Goal: Task Accomplishment & Management: Manage account settings

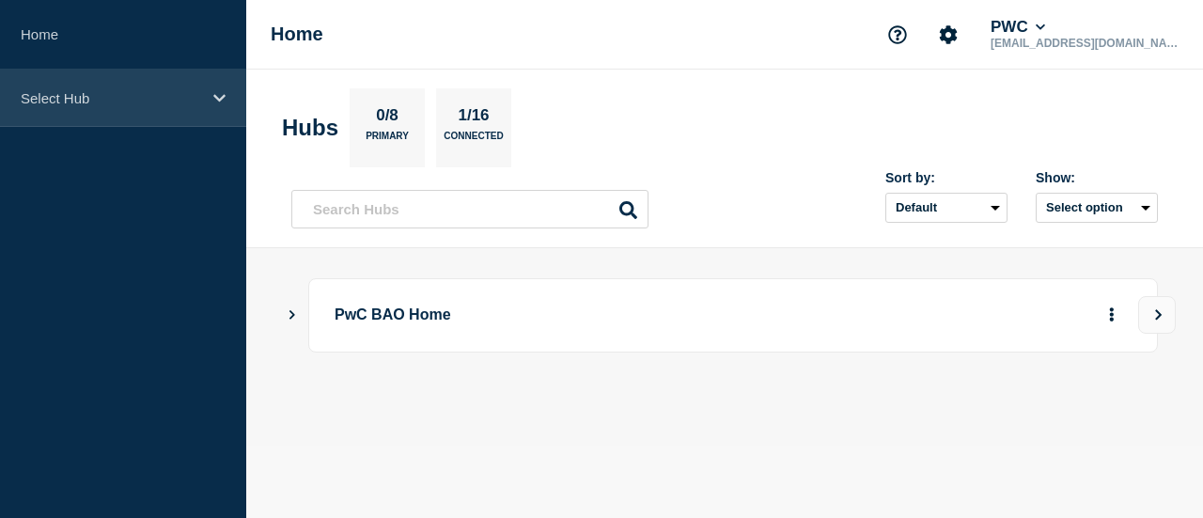
click at [109, 93] on p "Select Hub" at bounding box center [111, 98] width 180 height 16
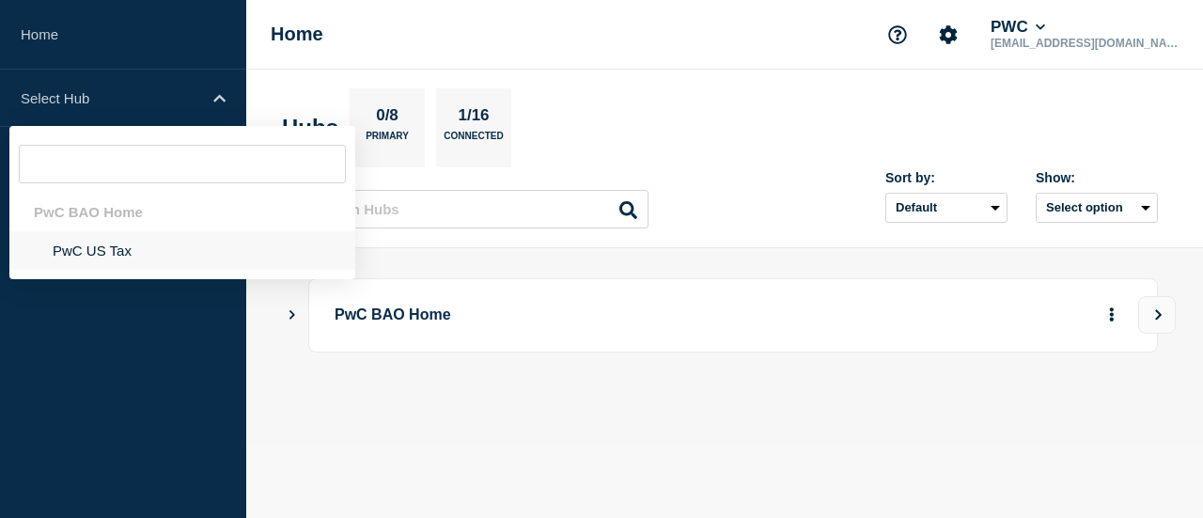
click at [117, 245] on li "PwC US Tax" at bounding box center [182, 250] width 346 height 39
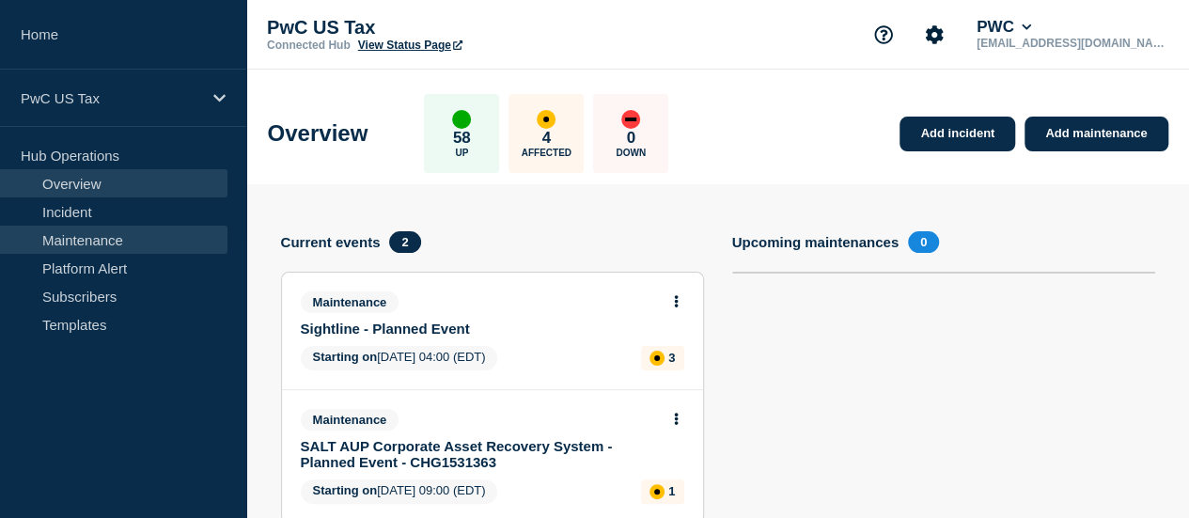
click at [149, 245] on link "Maintenance" at bounding box center [113, 240] width 227 height 28
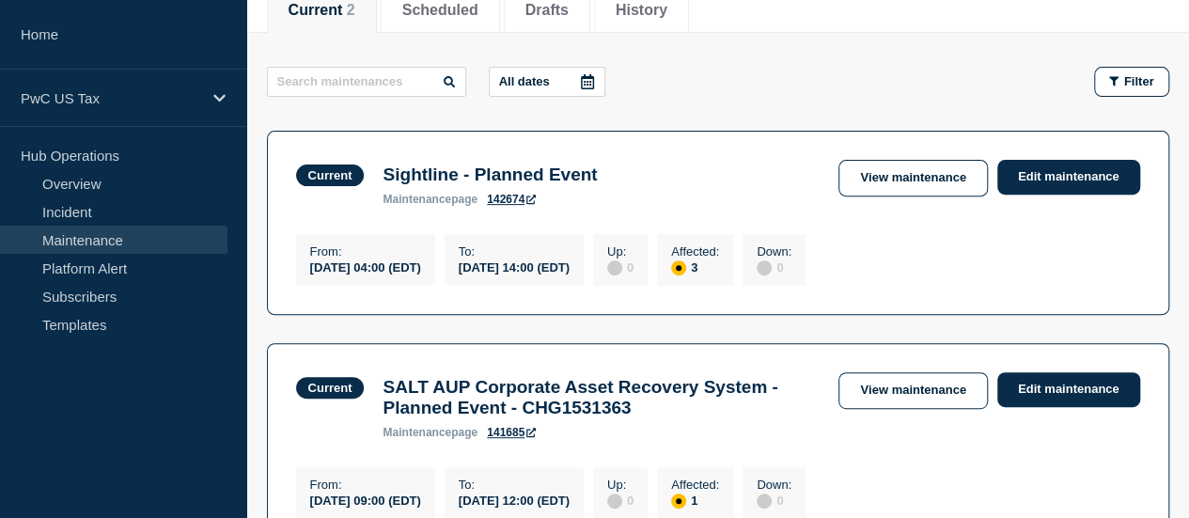
scroll to position [357, 0]
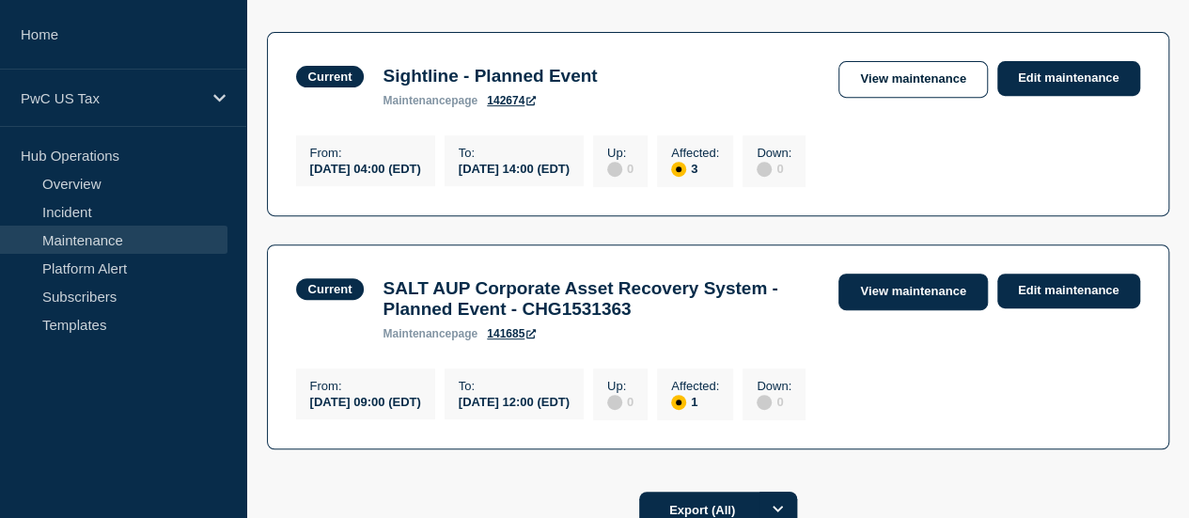
click at [934, 294] on link "View maintenance" at bounding box center [912, 291] width 148 height 37
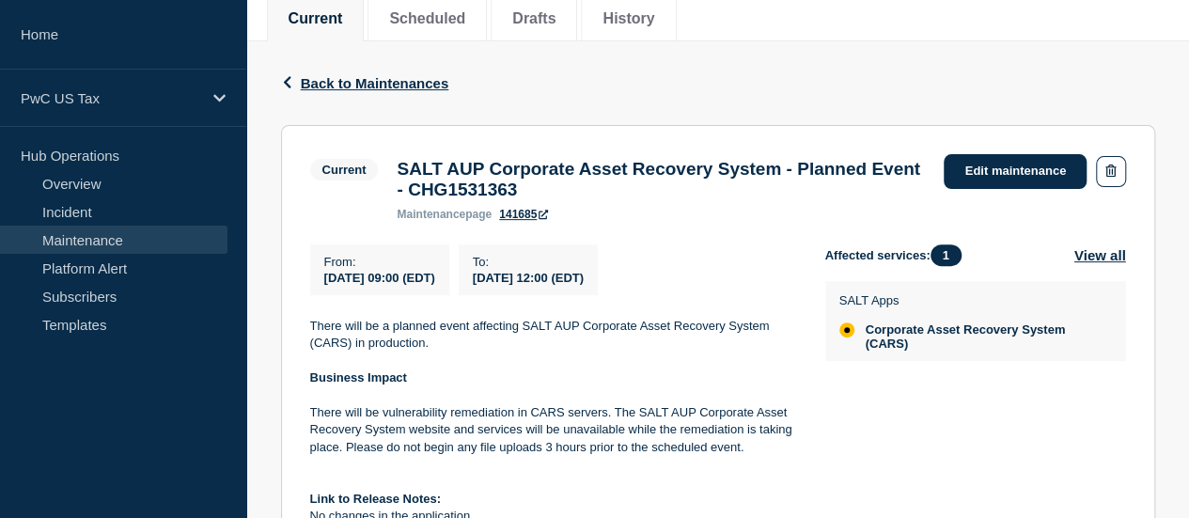
scroll to position [258, 0]
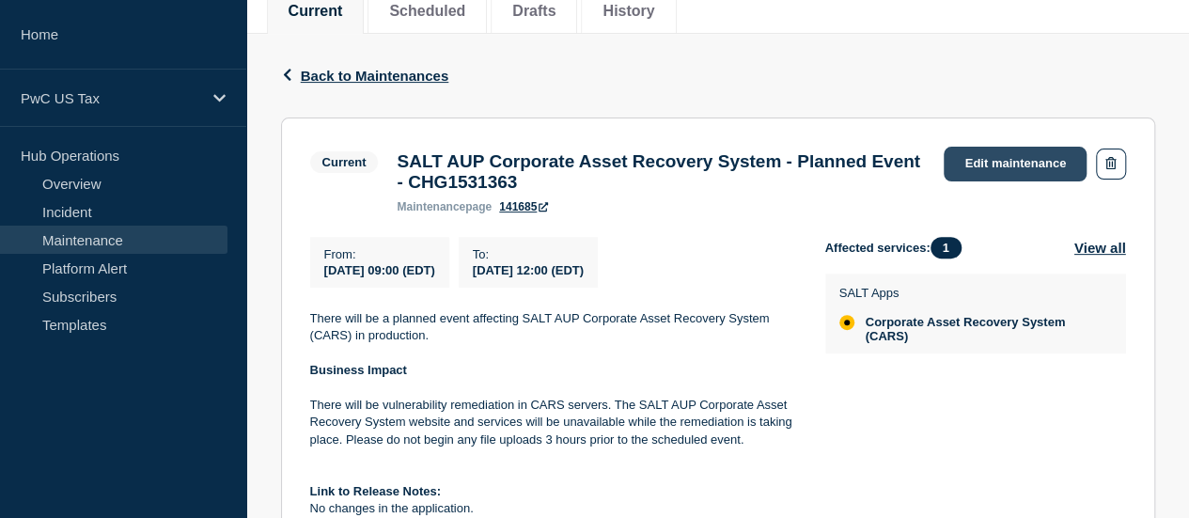
click at [990, 163] on link "Edit maintenance" at bounding box center [1015, 164] width 143 height 35
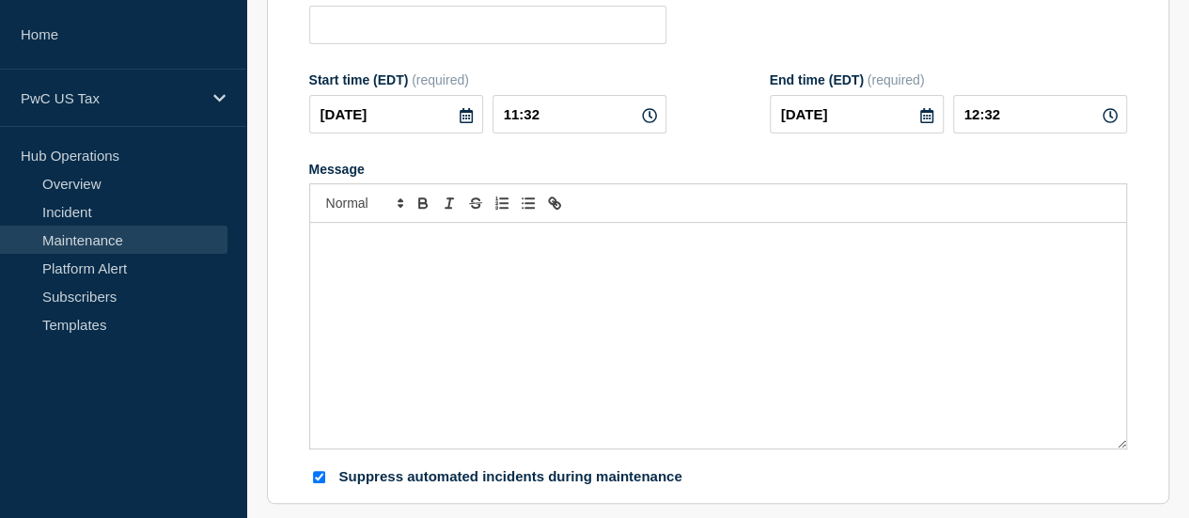
type input "SALT AUP Corporate Asset Recovery System - Planned Event - CHG1531363"
type input "09:00"
type input "12:00"
checkbox input "true"
checkbox input "false"
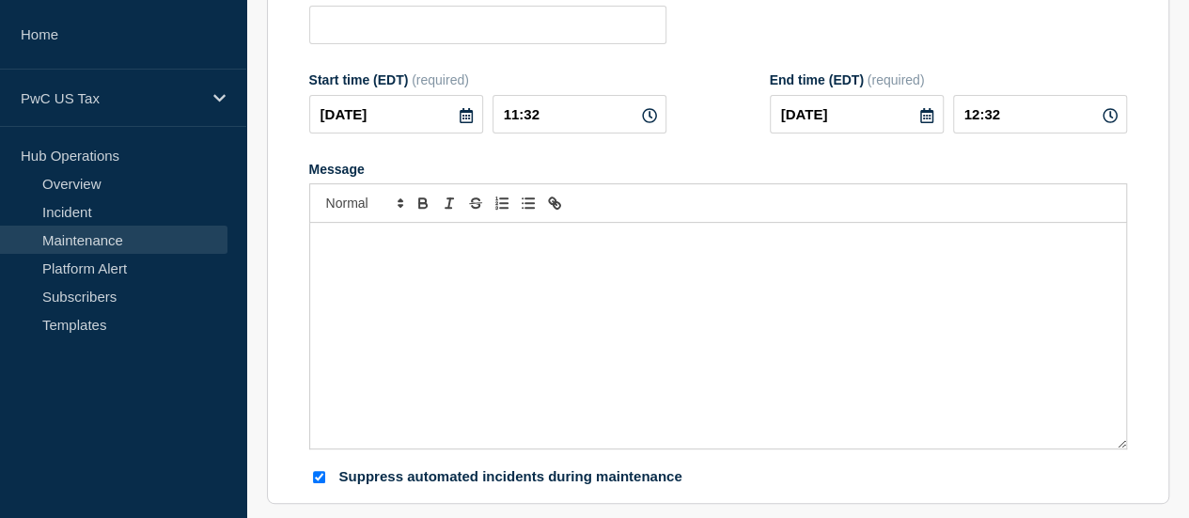
checkbox input "true"
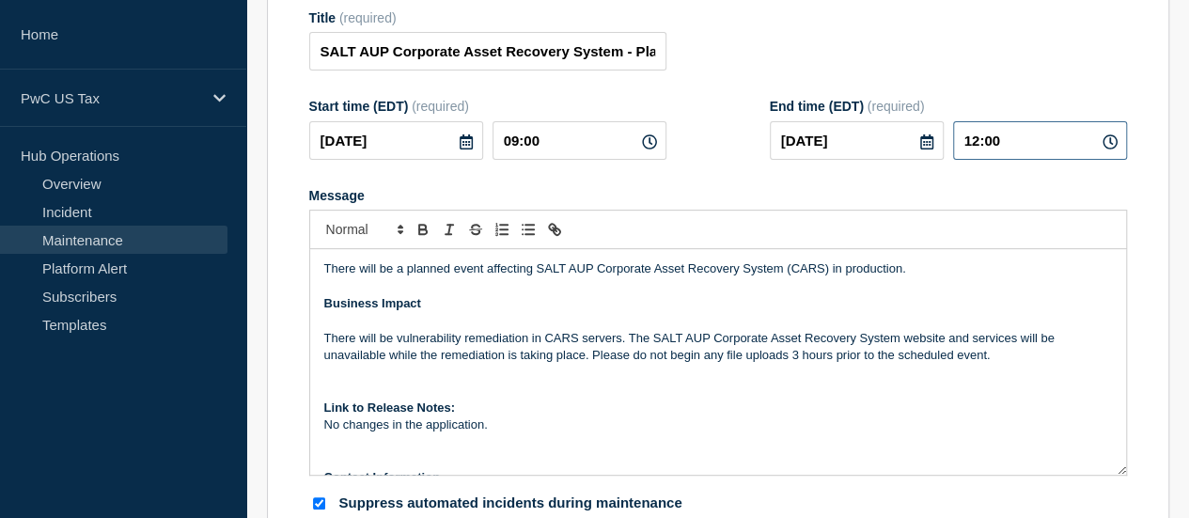
click at [979, 160] on input "12:00" at bounding box center [1040, 140] width 174 height 39
click at [1003, 160] on input "12:00" at bounding box center [1040, 140] width 174 height 39
type input "12:30"
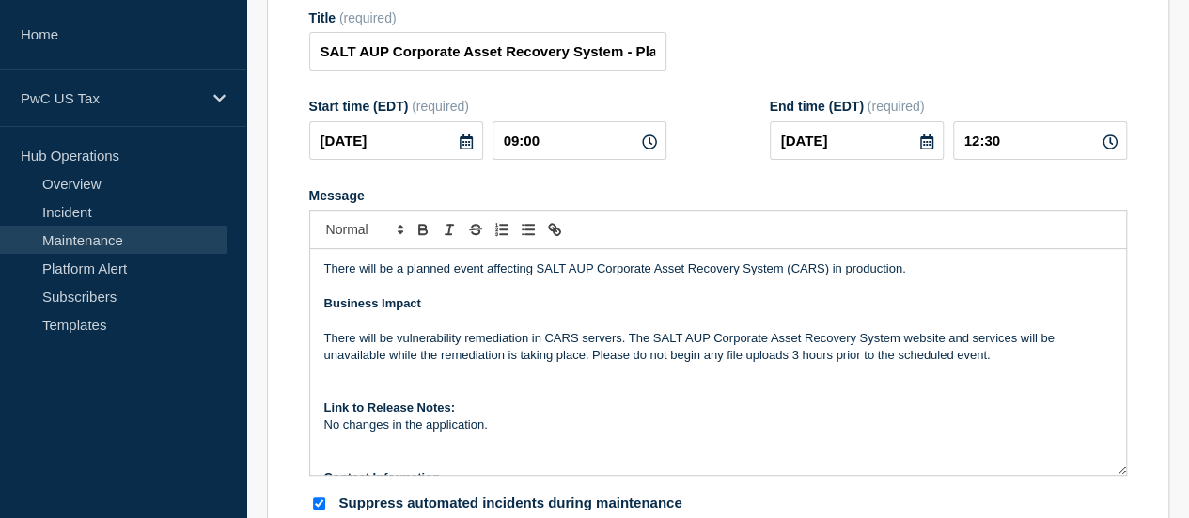
click at [960, 71] on div "Title (required) SALT AUP Corporate Asset Recovery System - Planned Event - CHG…" at bounding box center [718, 40] width 818 height 61
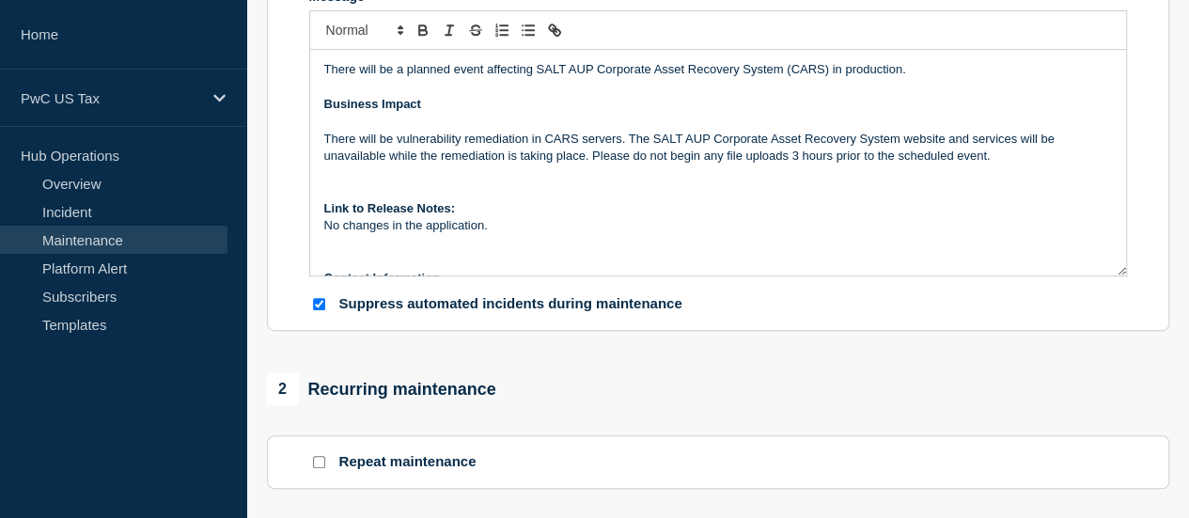
scroll to position [594, 0]
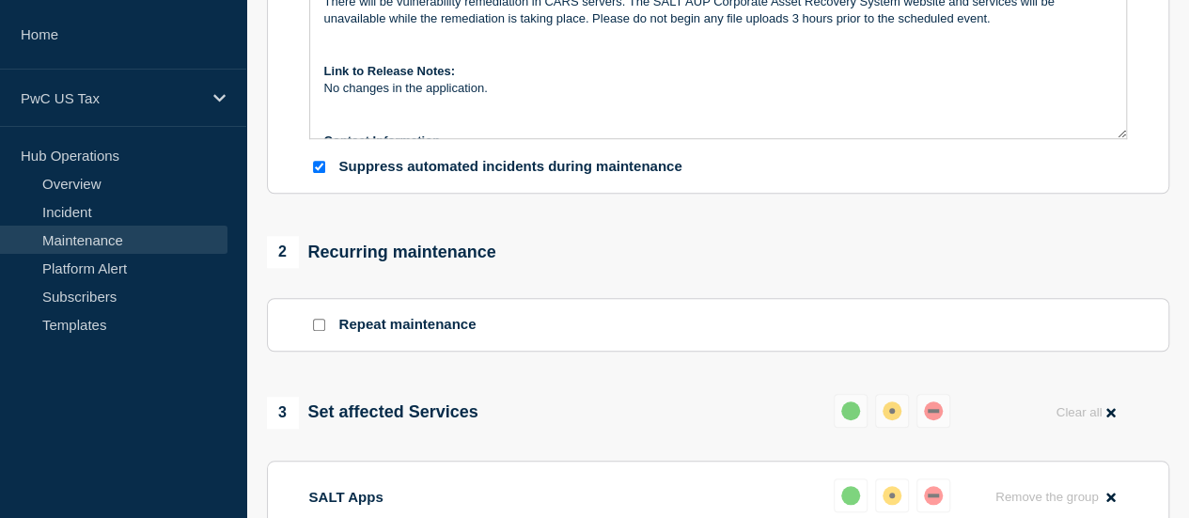
click at [320, 173] on input "Suppress automated incidents during maintenance" at bounding box center [319, 167] width 12 height 12
checkbox input "false"
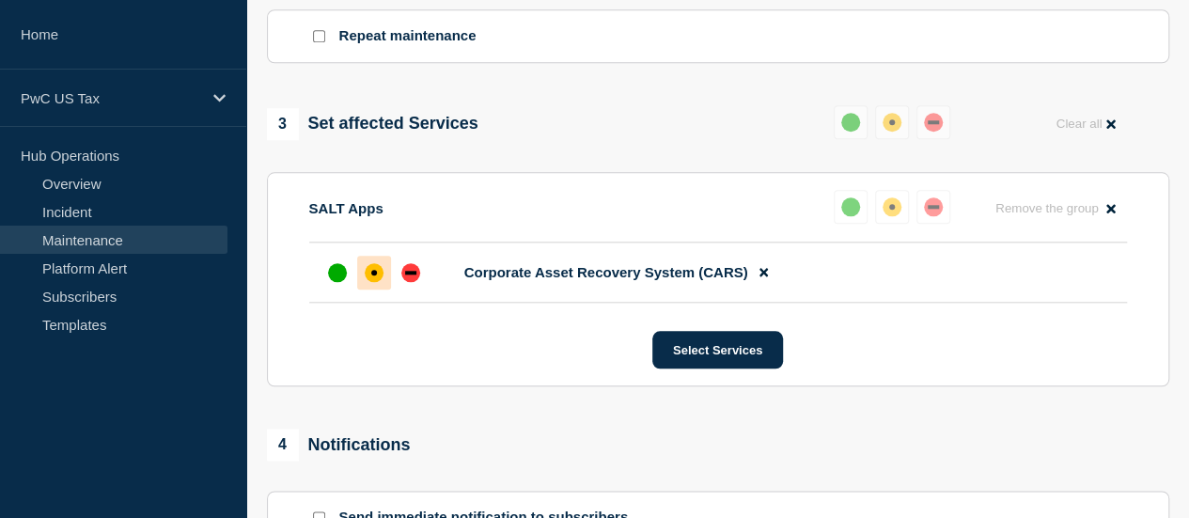
scroll to position [902, 0]
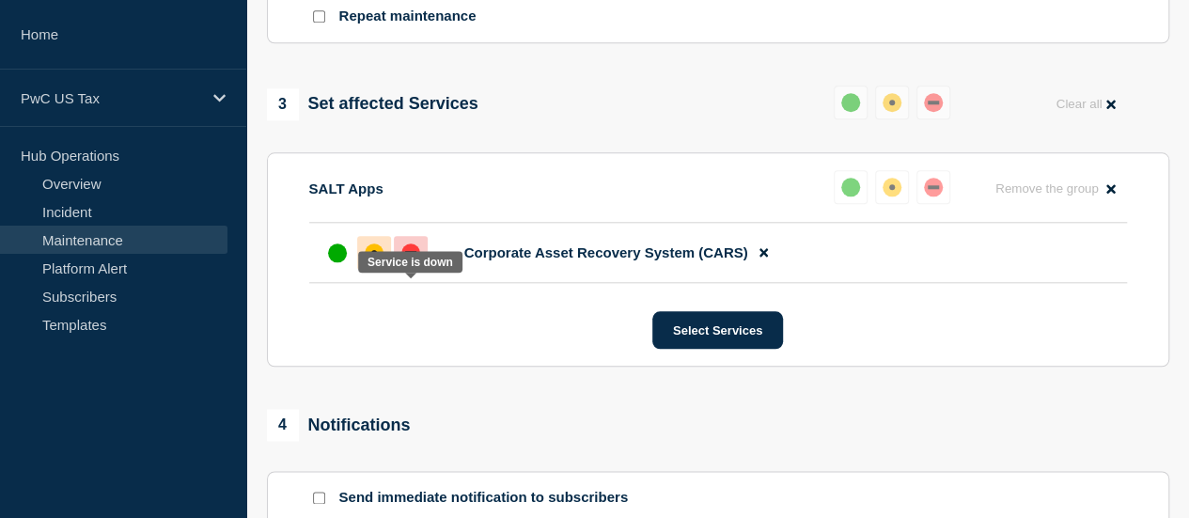
click at [417, 262] on div "down" at bounding box center [410, 252] width 19 height 19
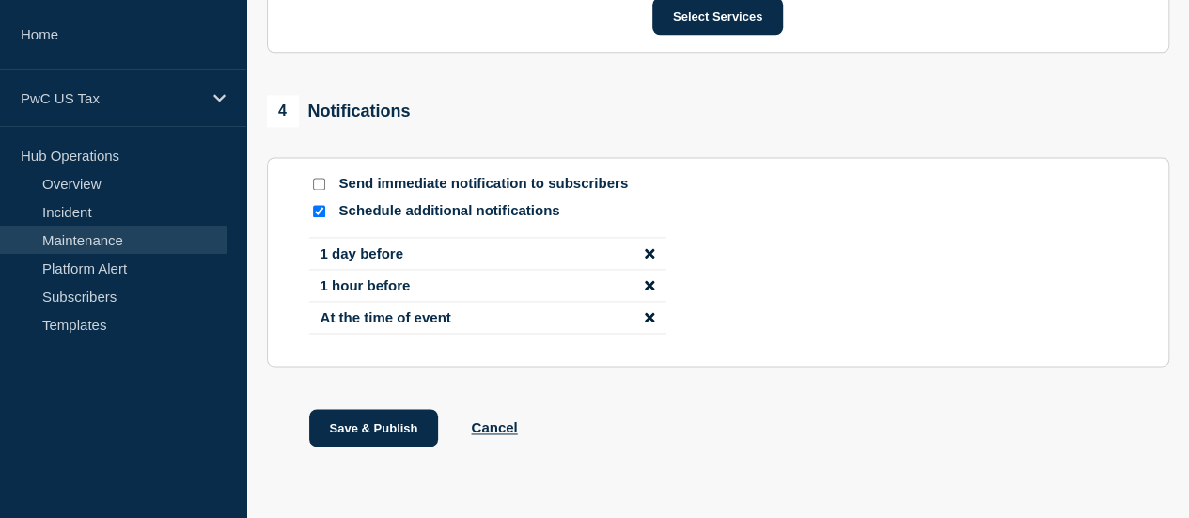
scroll to position [1218, 0]
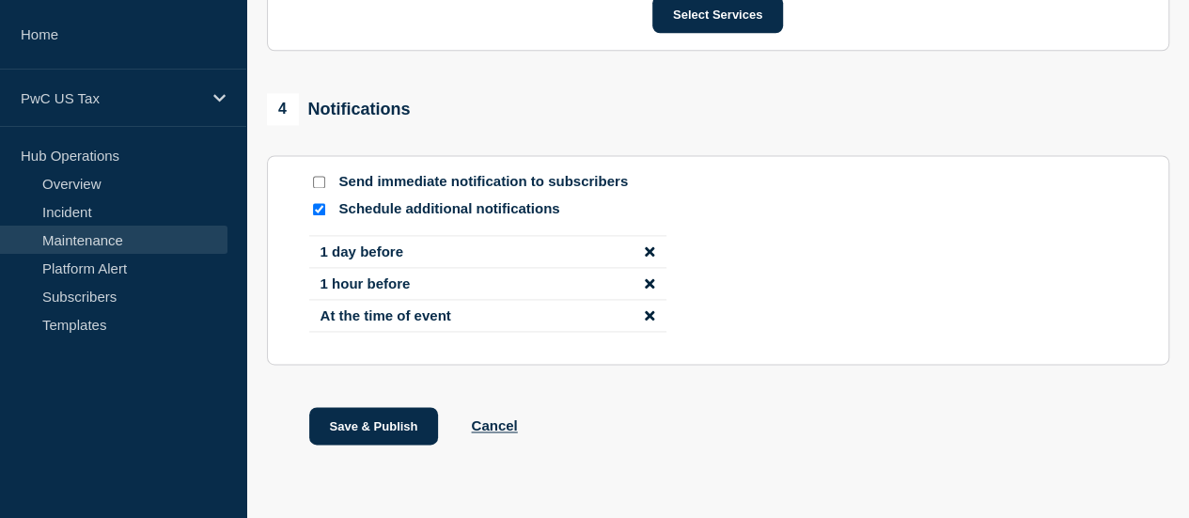
click at [648, 256] on icon "disable notification 1 day before" at bounding box center [649, 250] width 9 height 9
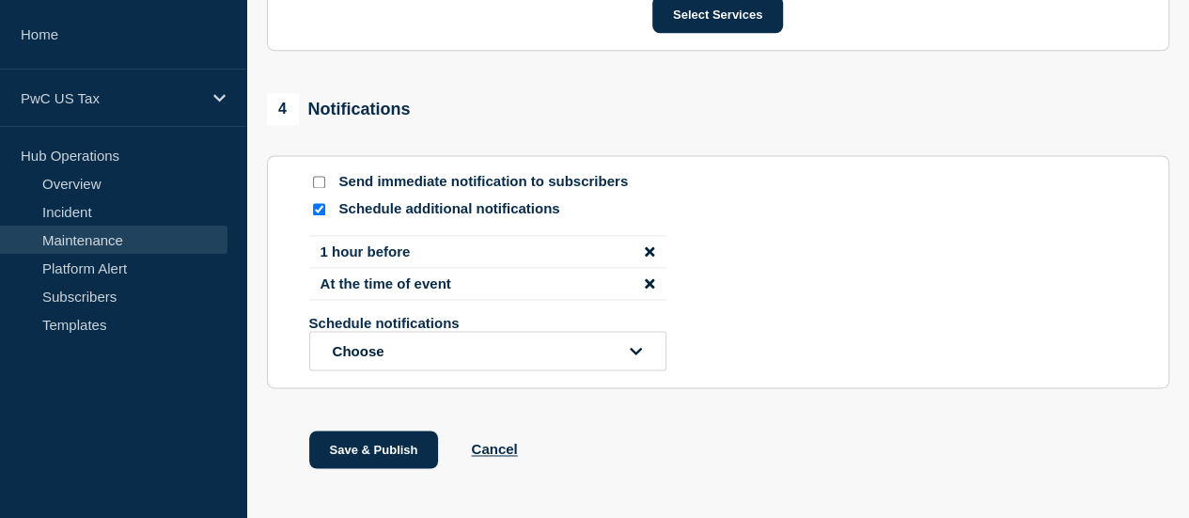
click at [648, 256] on icon "disable notification 1 hour before" at bounding box center [649, 250] width 9 height 9
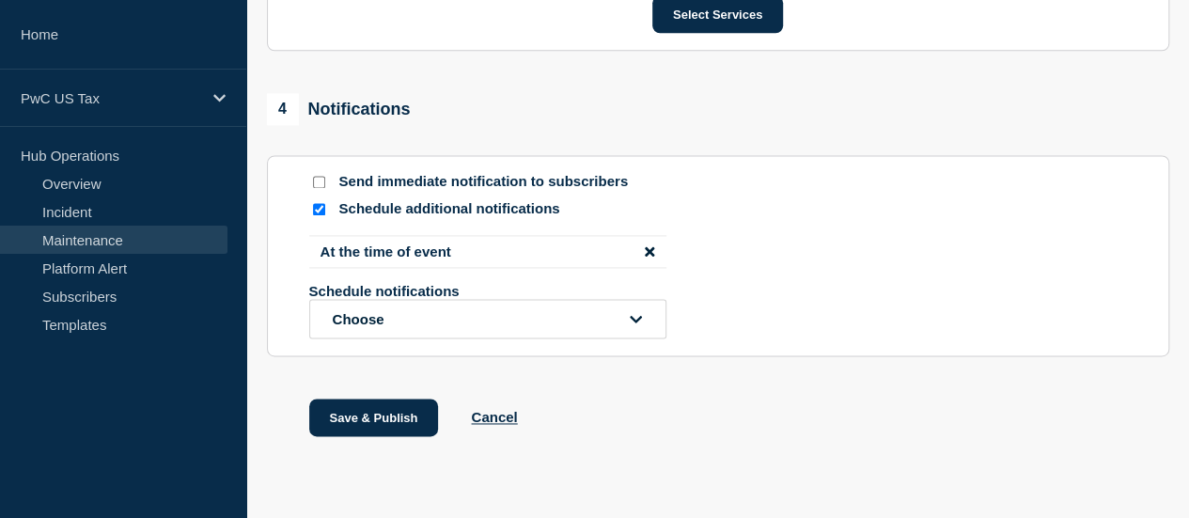
click at [648, 256] on icon "disable notification At the time of event" at bounding box center [649, 250] width 9 height 9
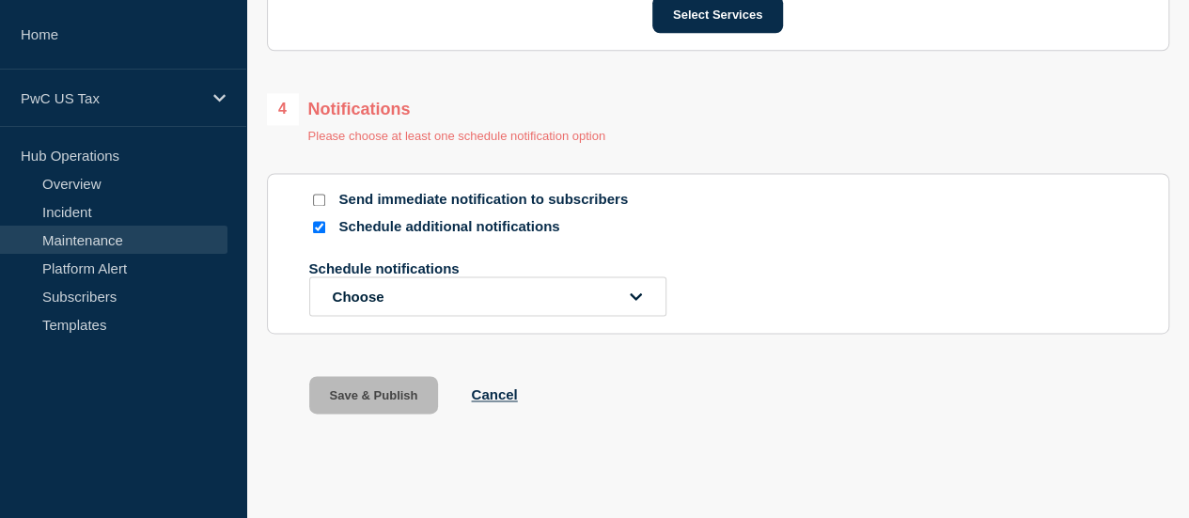
click at [317, 206] on input "Send immediate notification to subscribers" at bounding box center [319, 200] width 12 height 12
checkbox input "true"
click at [318, 233] on input "Schedule additional notifications" at bounding box center [319, 227] width 12 height 12
checkbox input "false"
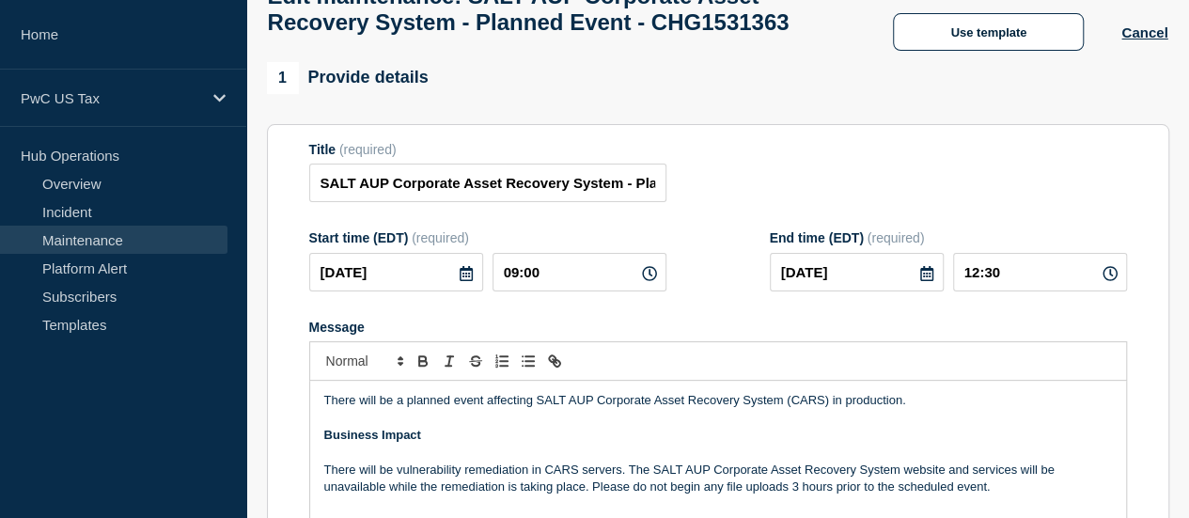
scroll to position [0, 0]
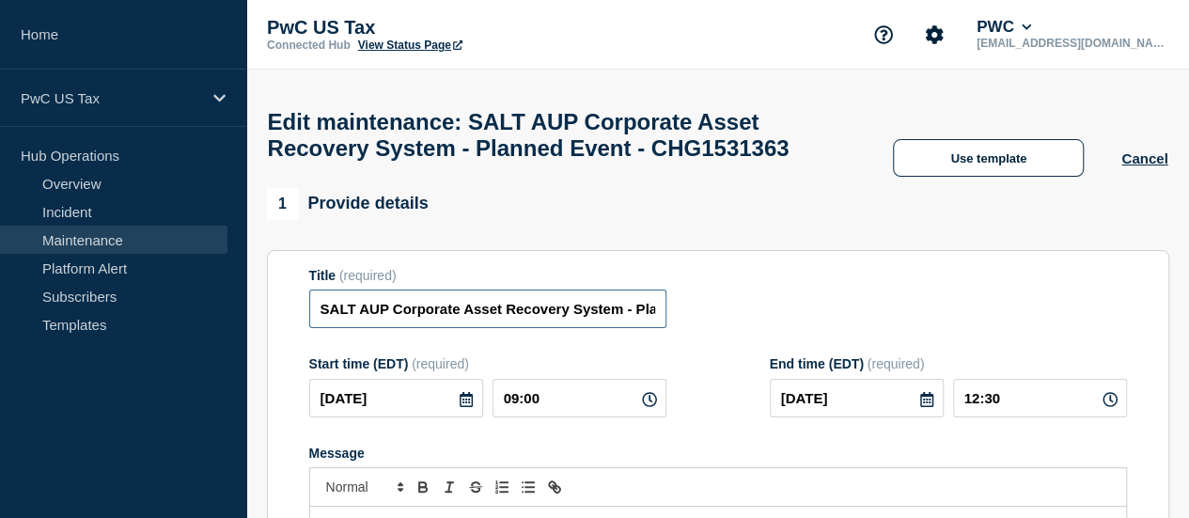
click at [578, 328] on input "SALT AUP Corporate Asset Recovery System - Planned Event - CHG1531363" at bounding box center [487, 308] width 357 height 39
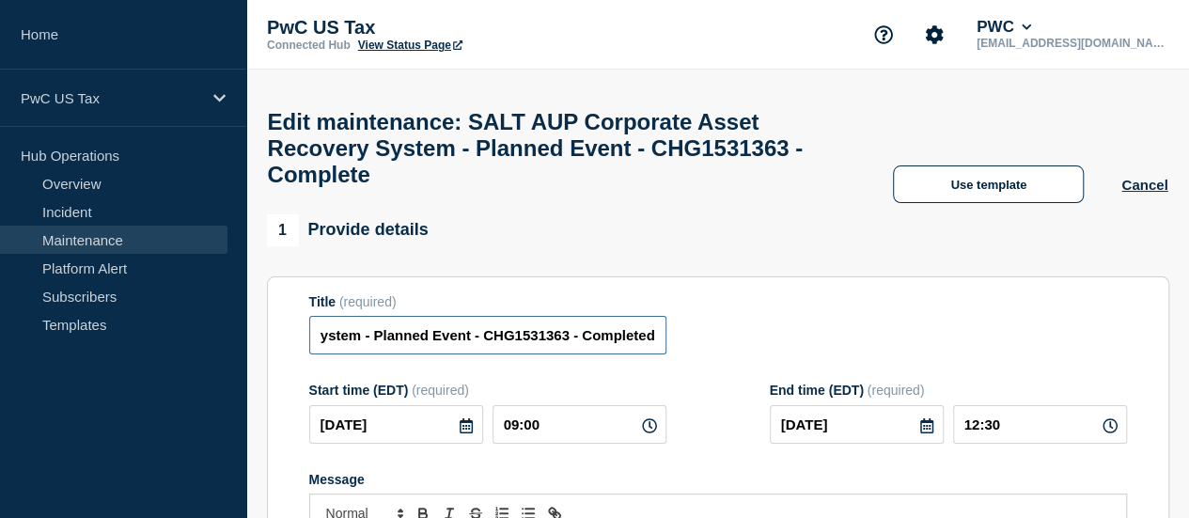
scroll to position [0, 282]
type input "SALT AUP Corporate Asset Recovery System - Planned Event - CHG1531363 - Complet…"
click at [742, 240] on div "1 Provide details" at bounding box center [718, 230] width 902 height 32
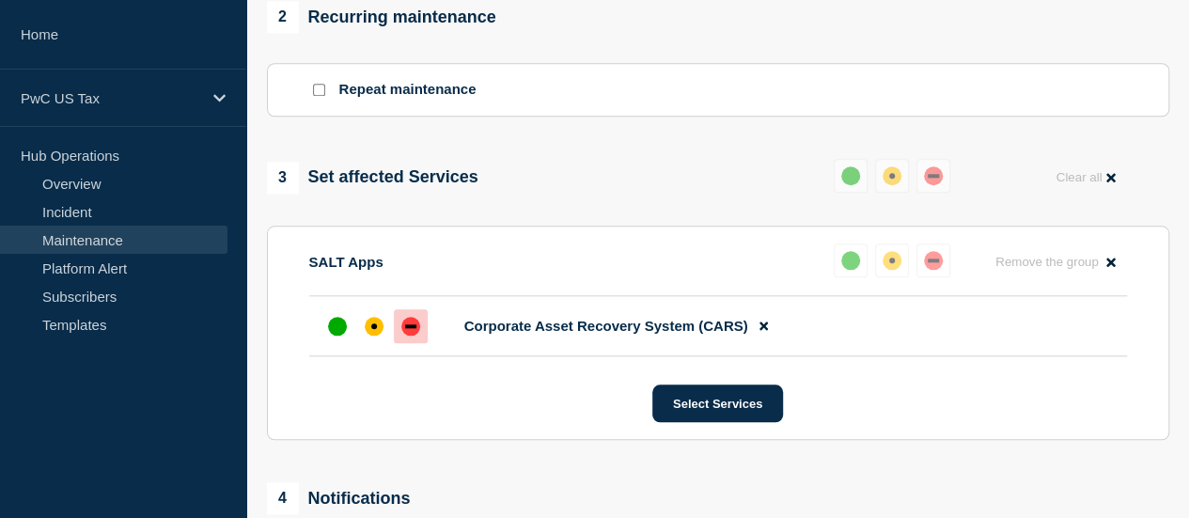
scroll to position [1073, 0]
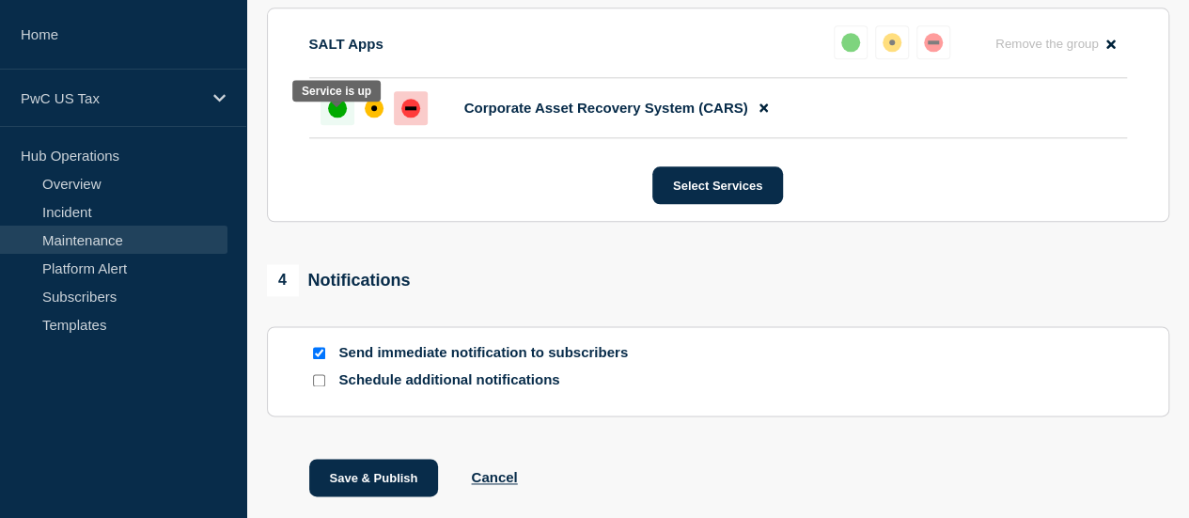
click at [335, 117] on div "up" at bounding box center [337, 108] width 19 height 19
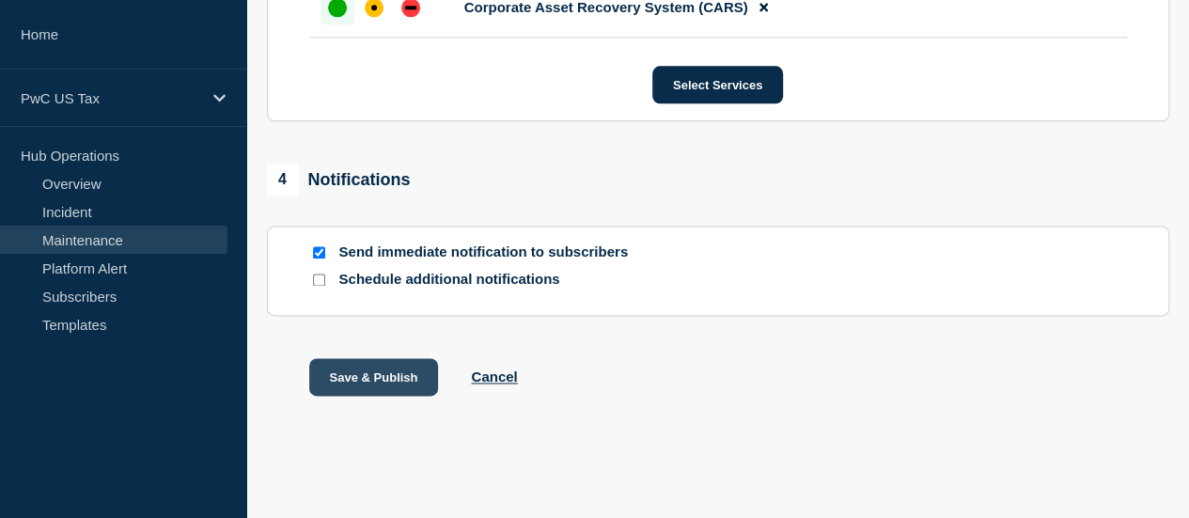
click at [386, 374] on button "Save & Publish" at bounding box center [374, 377] width 130 height 38
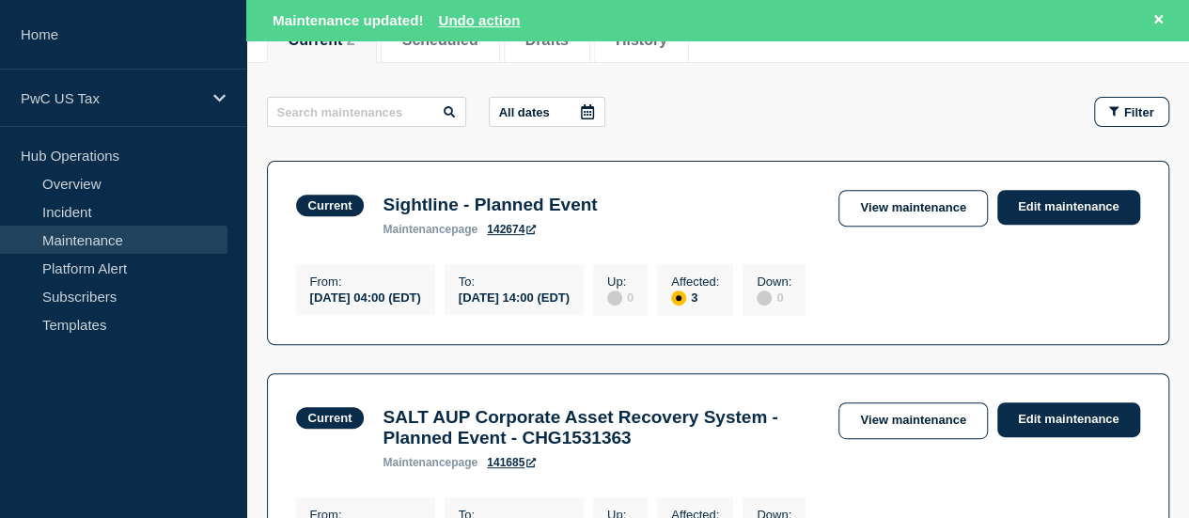
scroll to position [273, 0]
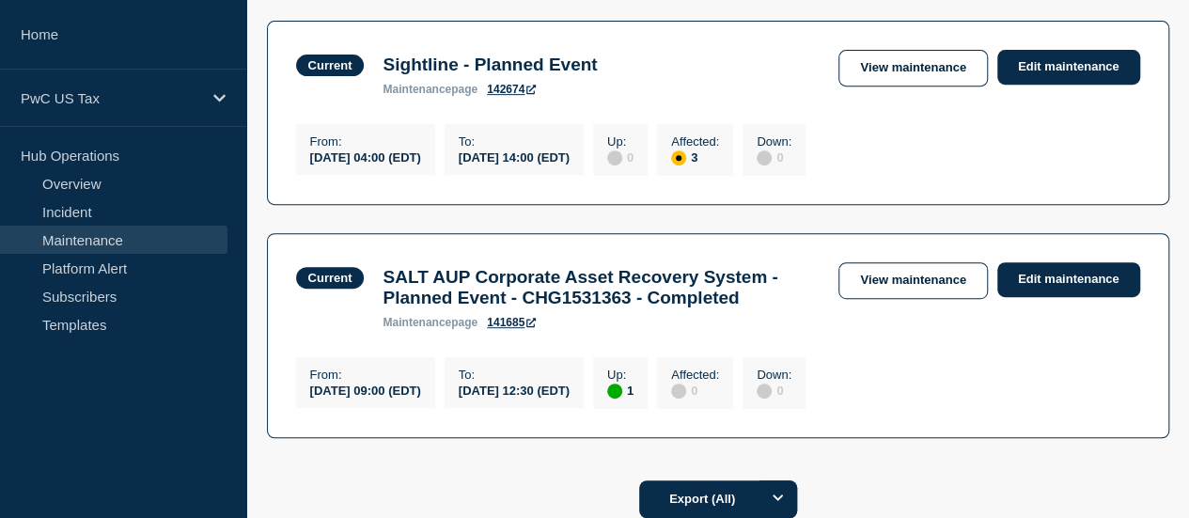
scroll to position [383, 0]
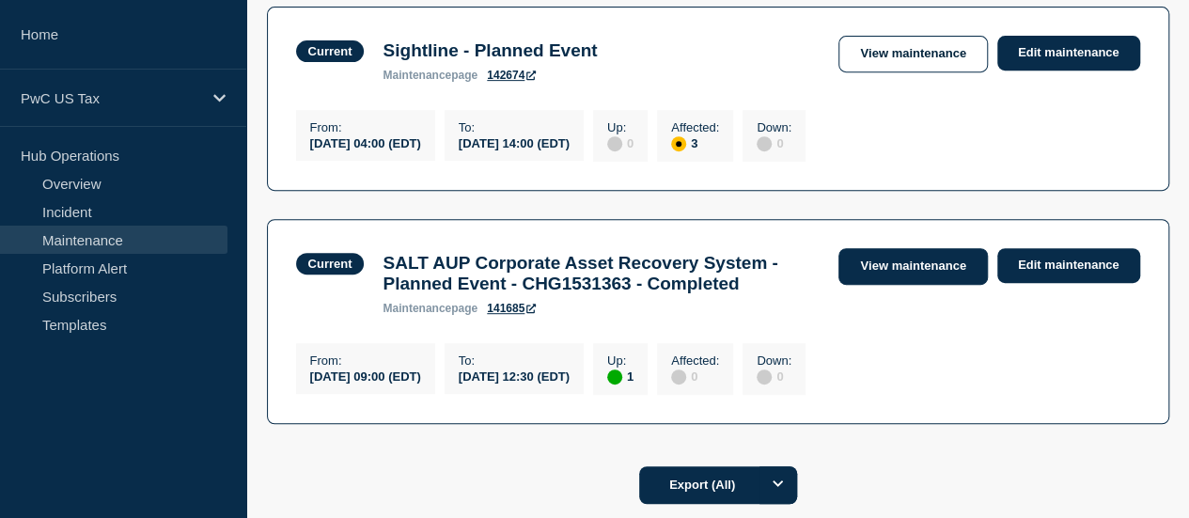
click at [929, 280] on link "View maintenance" at bounding box center [912, 266] width 148 height 37
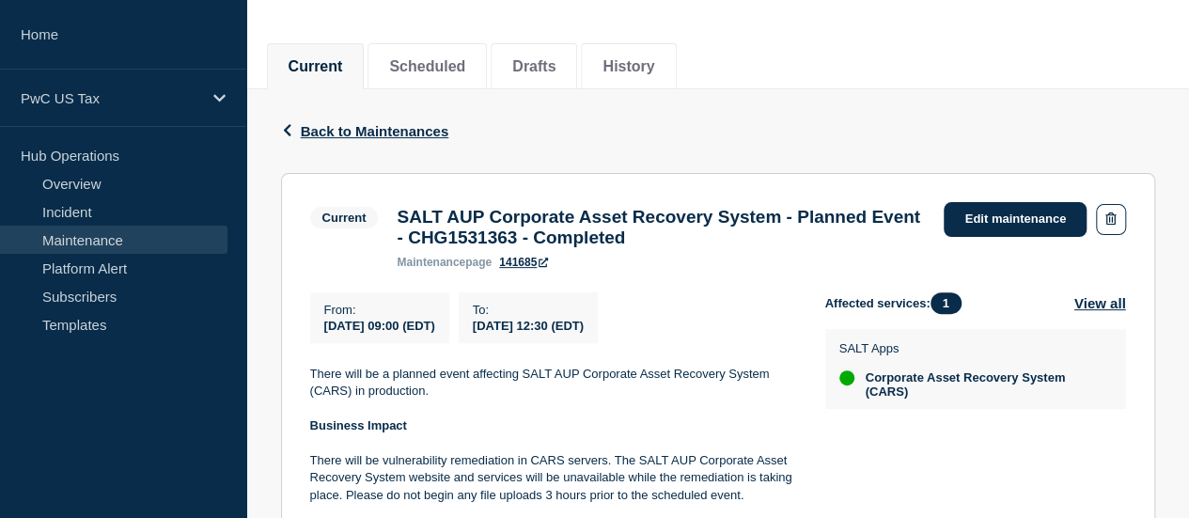
scroll to position [216, 0]
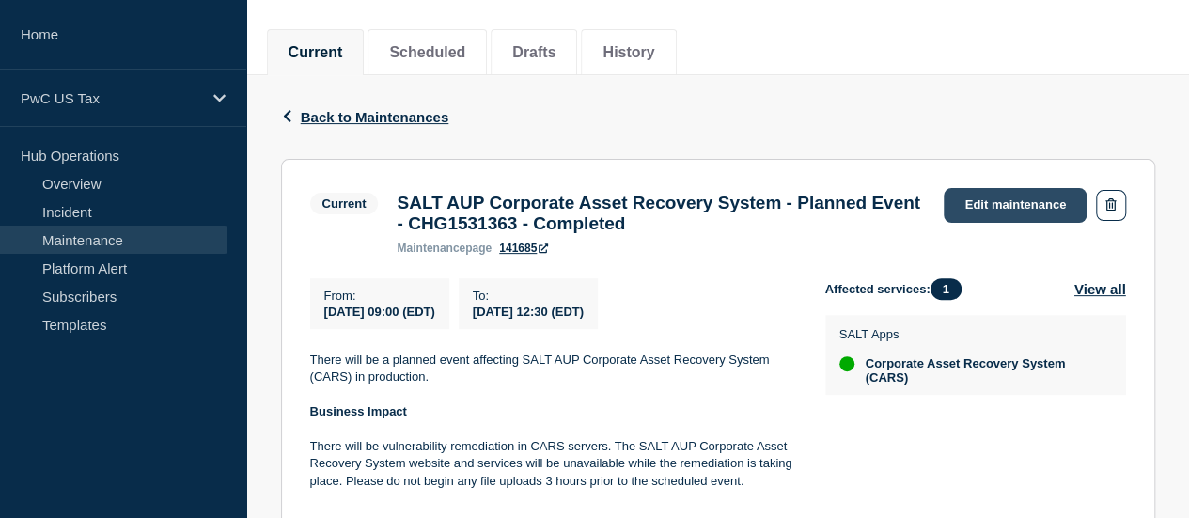
click at [981, 200] on link "Edit maintenance" at bounding box center [1015, 205] width 143 height 35
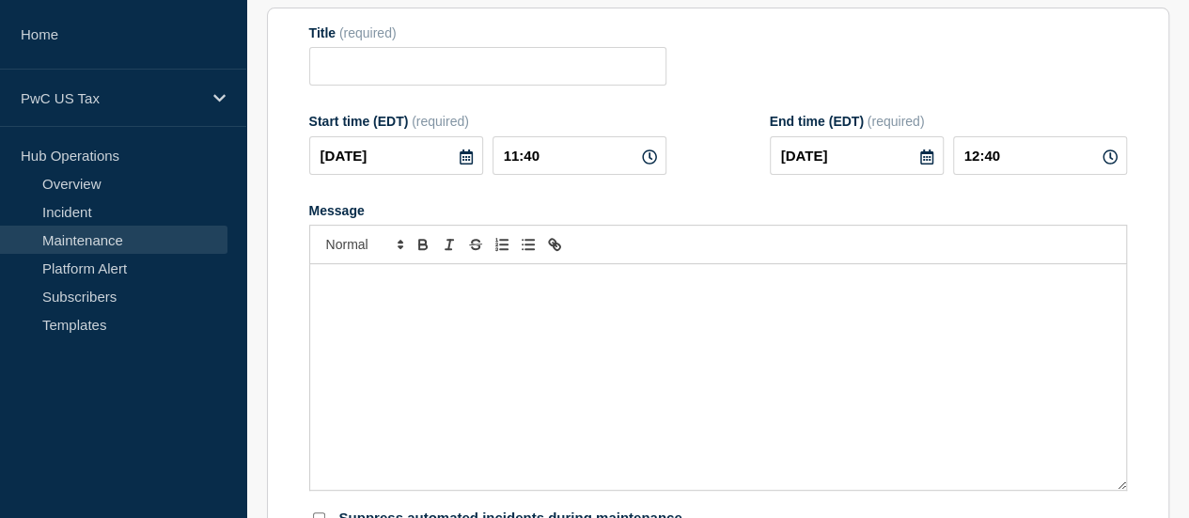
type input "SALT AUP Corporate Asset Recovery System - Planned Event - CHG1531363 - Complet…"
type input "09:00"
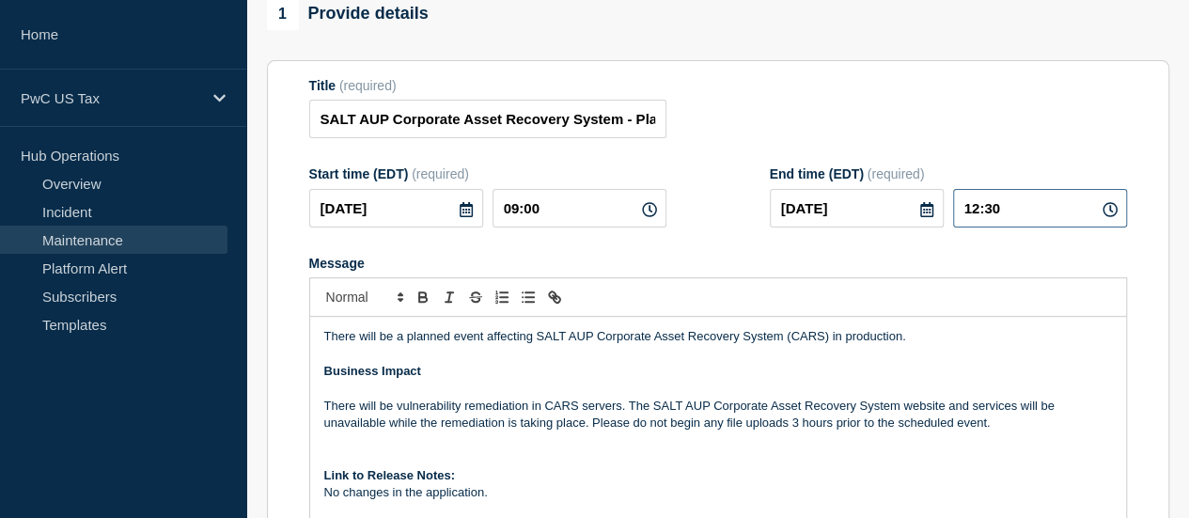
click at [985, 221] on input "12:30" at bounding box center [1040, 208] width 174 height 39
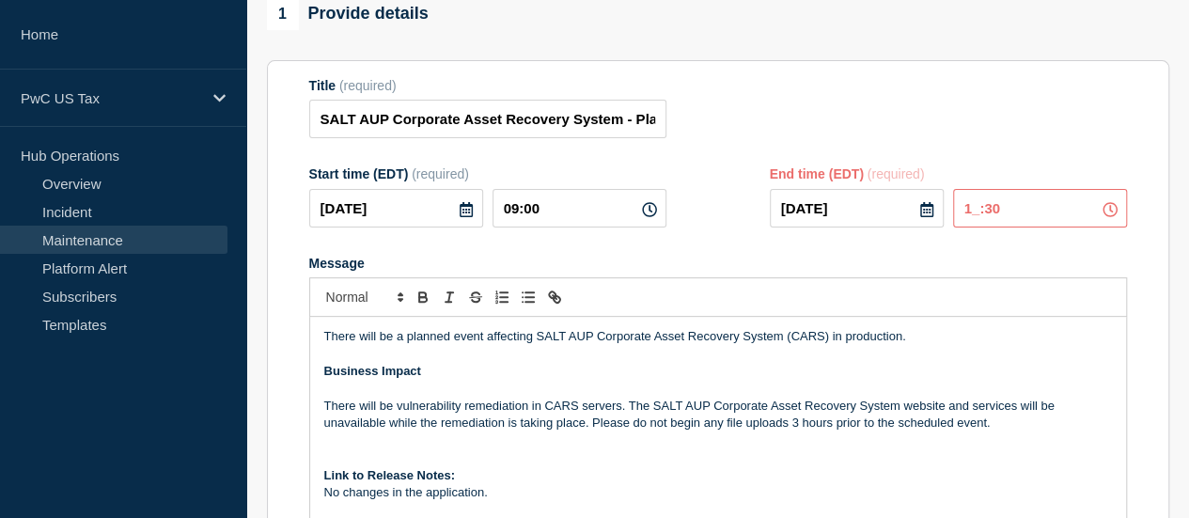
type input "11:30"
click at [988, 180] on form "Title (required) SALT AUP Corporate Asset Recovery System - Planned Event - CHG…" at bounding box center [718, 329] width 818 height 503
click at [881, 114] on div "Title (required) SALT AUP Corporate Asset Recovery System - Planned Event - CHG…" at bounding box center [718, 108] width 818 height 61
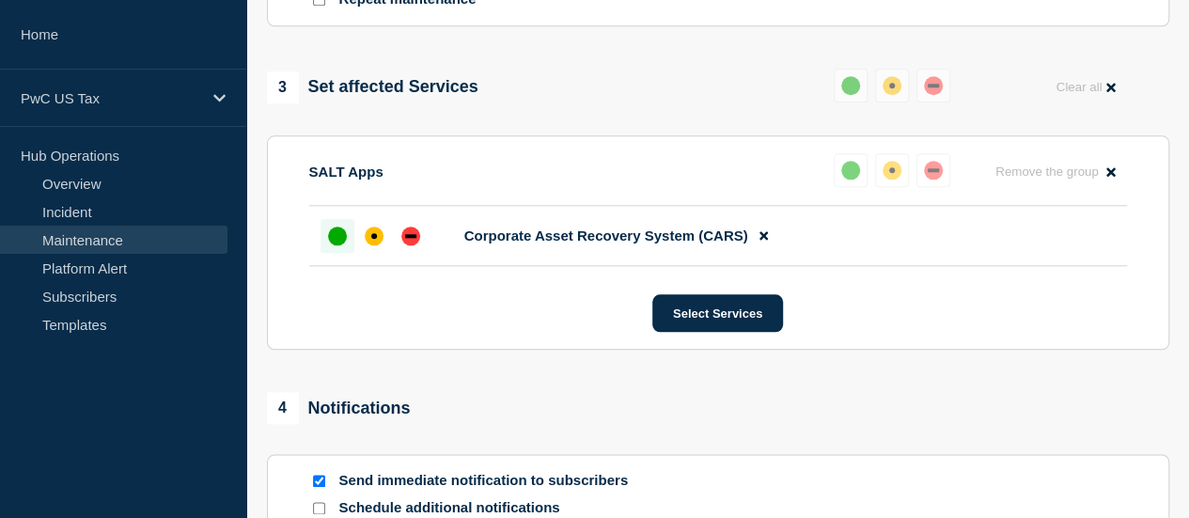
scroll to position [1188, 0]
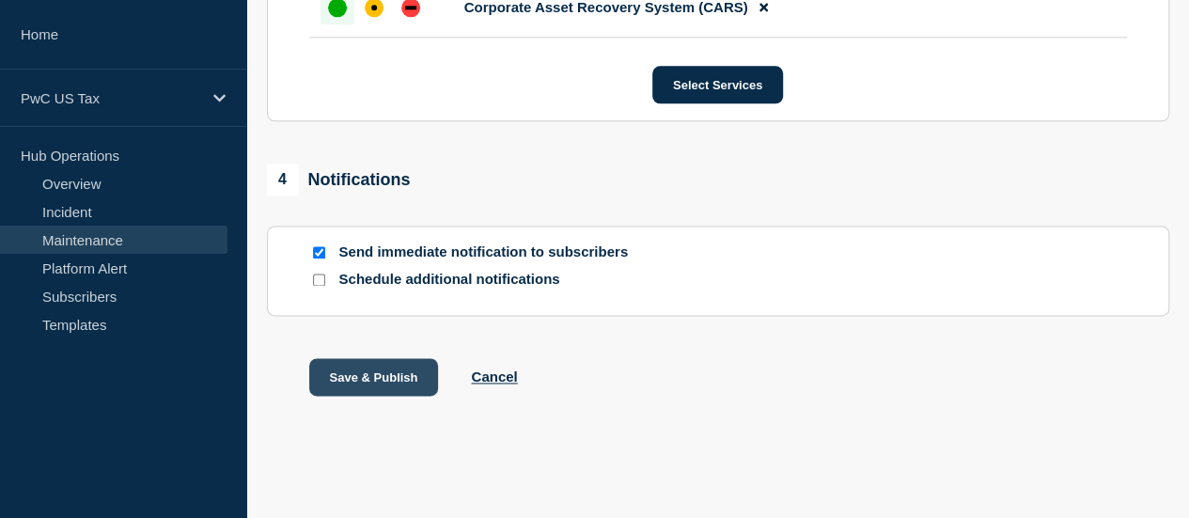
click at [385, 379] on button "Save & Publish" at bounding box center [374, 377] width 130 height 38
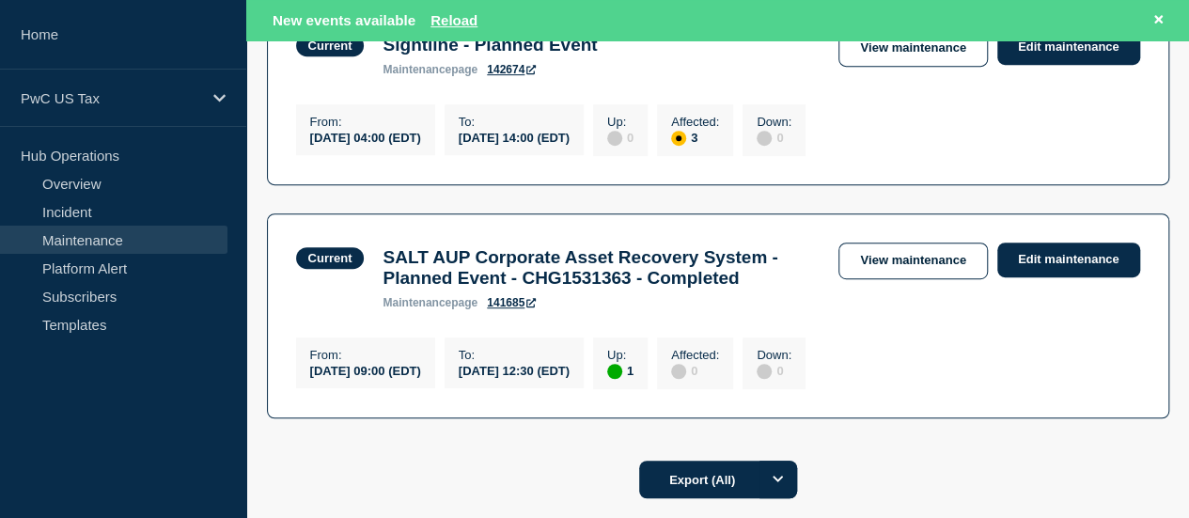
scroll to position [457, 0]
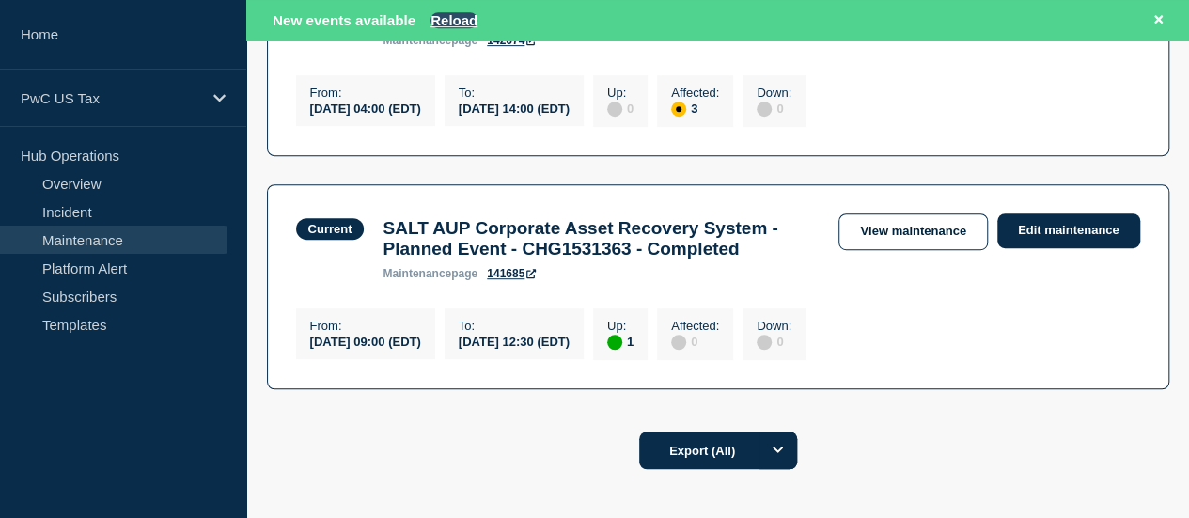
click at [445, 16] on button "Reload" at bounding box center [453, 20] width 47 height 16
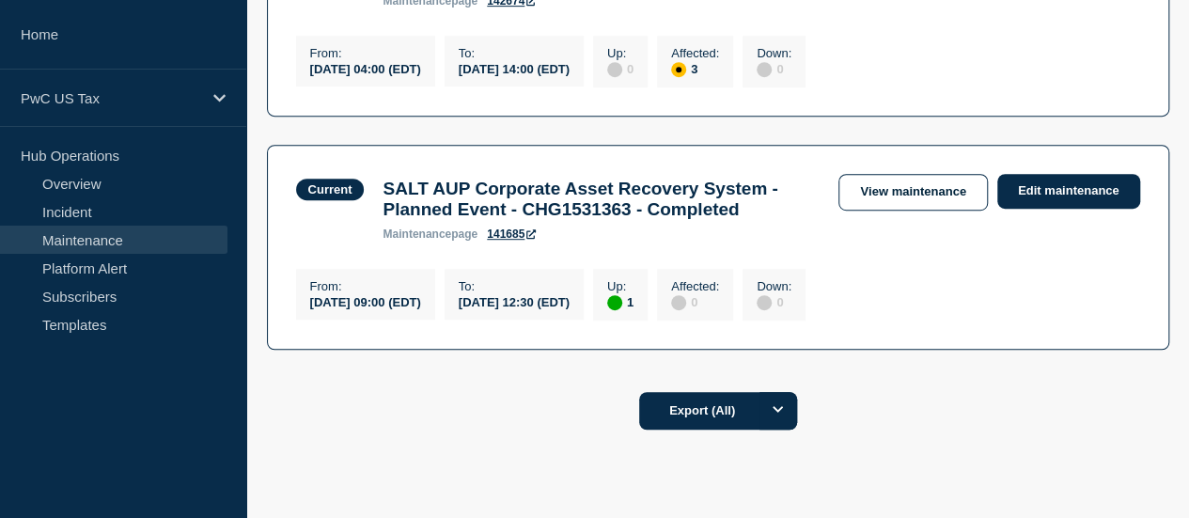
scroll to position [416, 0]
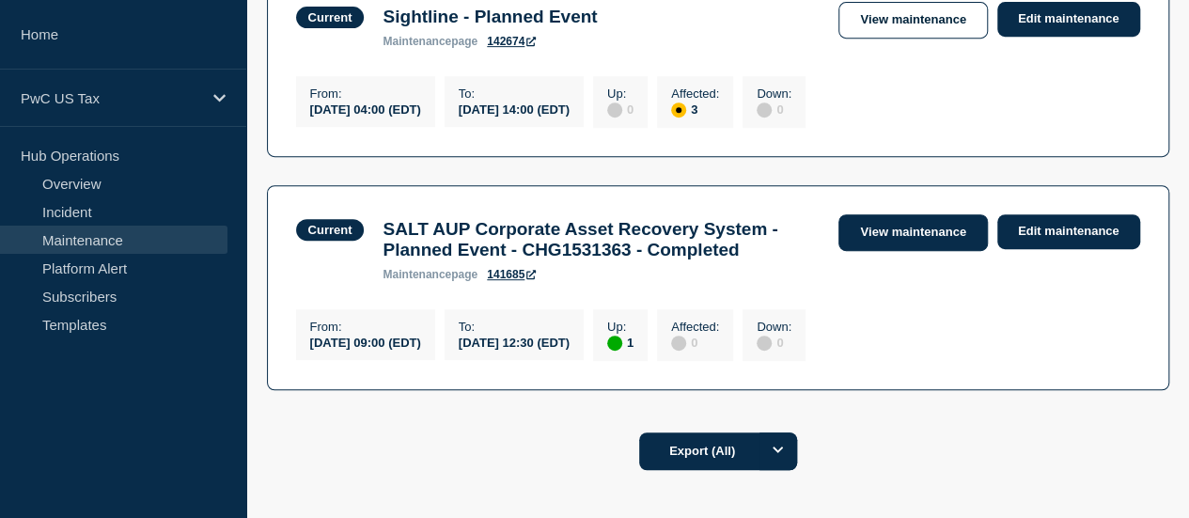
click at [906, 236] on link "View maintenance" at bounding box center [912, 232] width 148 height 37
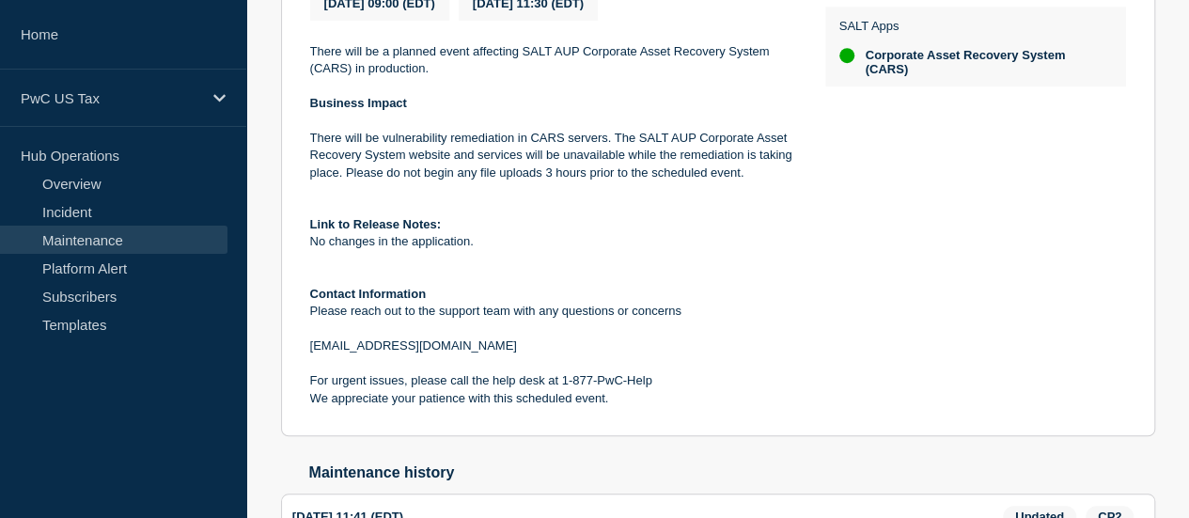
scroll to position [798, 0]
